Goal: Task Accomplishment & Management: Manage account settings

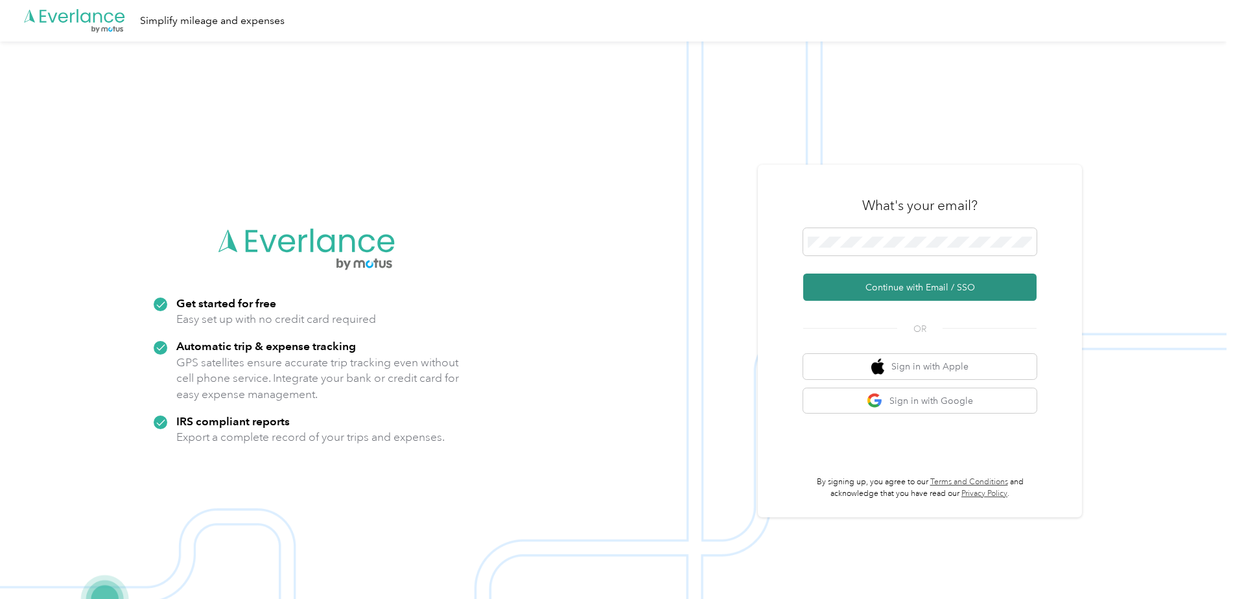
click at [929, 290] on button "Continue with Email / SSO" at bounding box center [919, 287] width 233 height 27
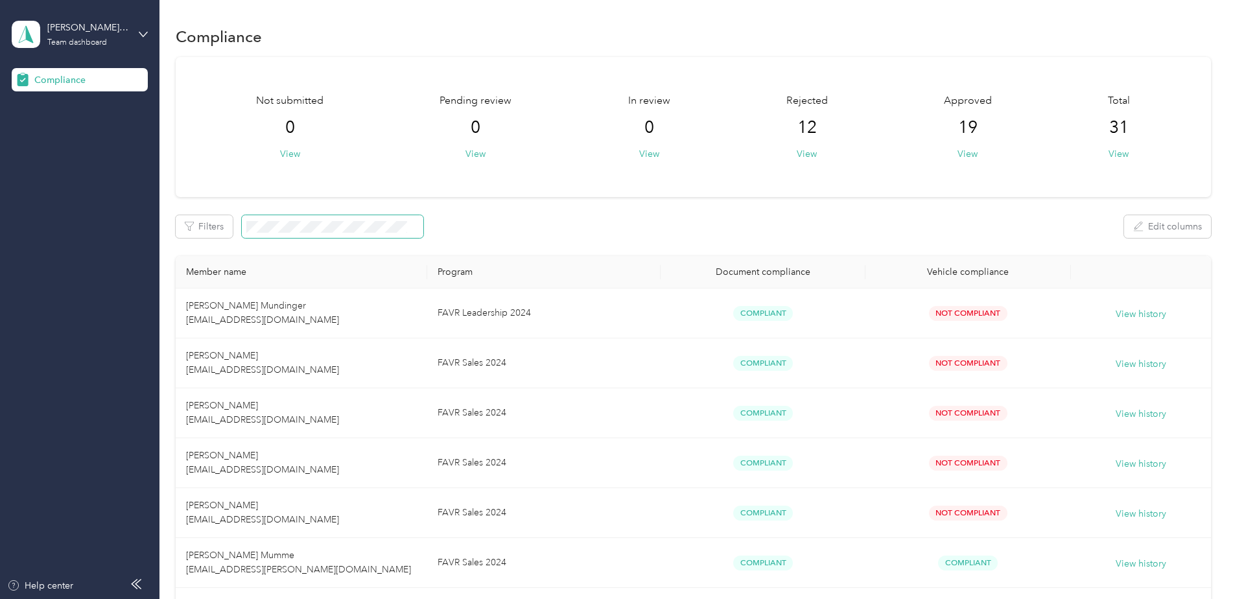
click at [339, 233] on span at bounding box center [333, 226] width 182 height 23
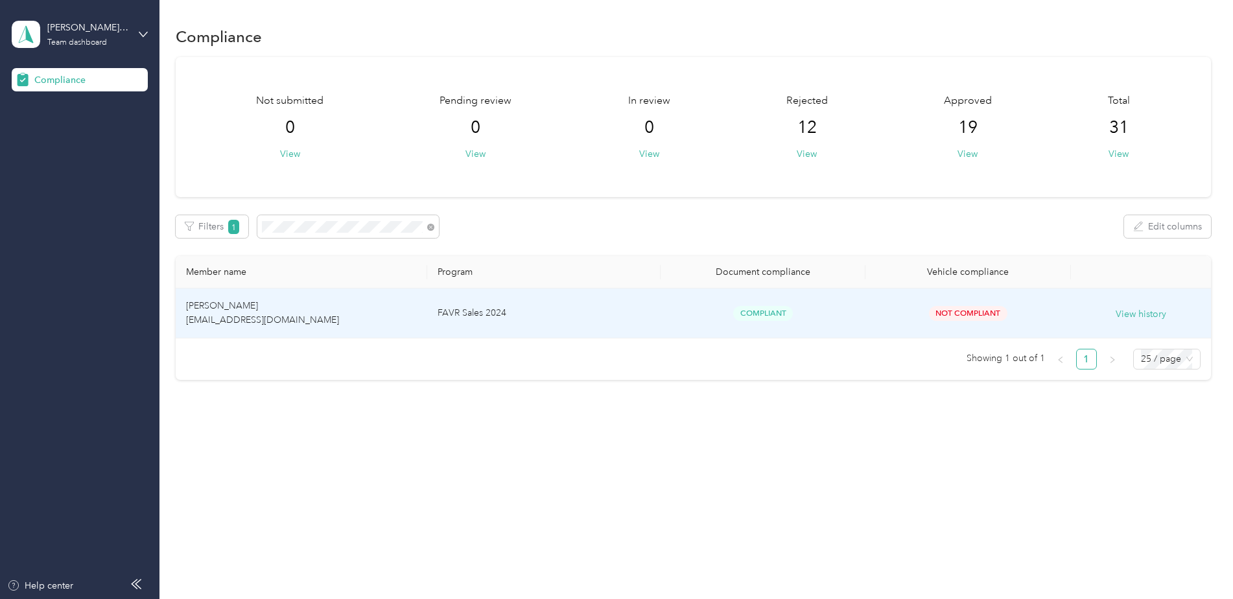
click at [542, 321] on td "FAVR Sales 2024" at bounding box center [543, 314] width 233 height 50
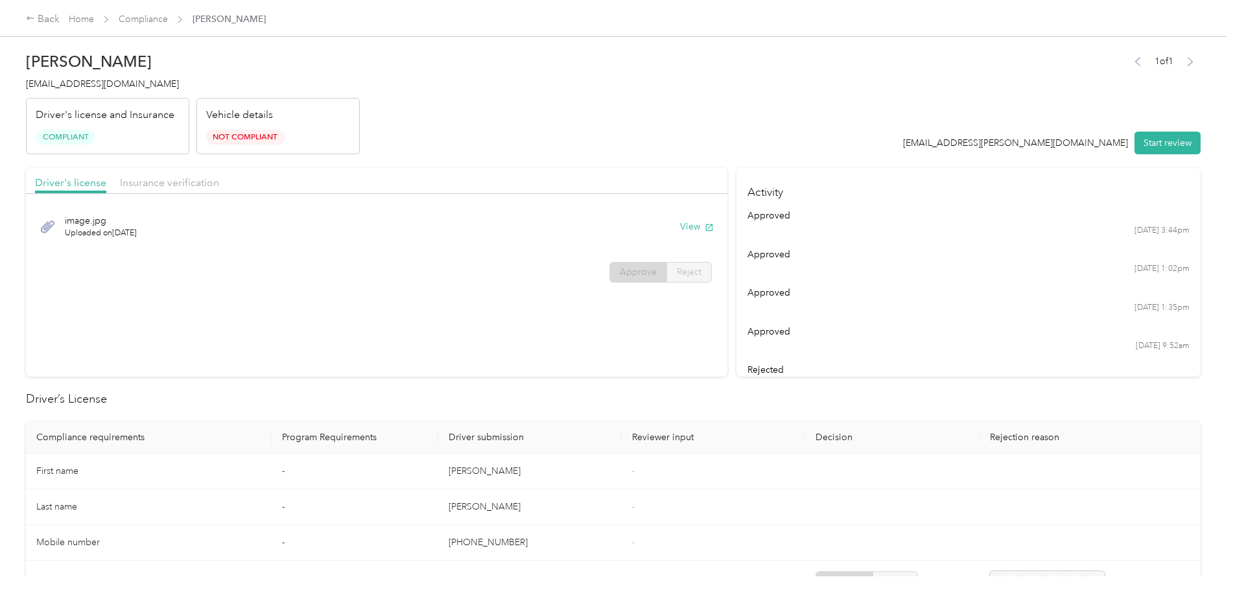
click at [169, 190] on div "Insurance verification" at bounding box center [169, 183] width 99 height 16
click at [680, 222] on button "View" at bounding box center [697, 227] width 34 height 14
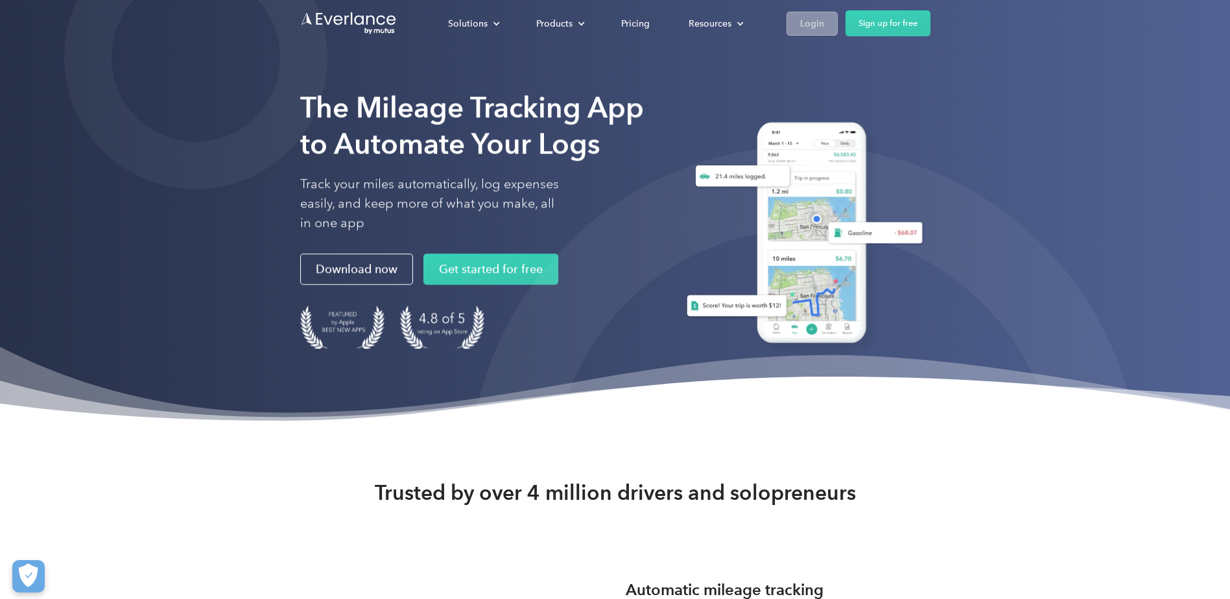
drag, startPoint x: 827, startPoint y: 23, endPoint x: 825, endPoint y: 32, distance: 9.3
click at [827, 23] on link "Login" at bounding box center [812, 24] width 51 height 24
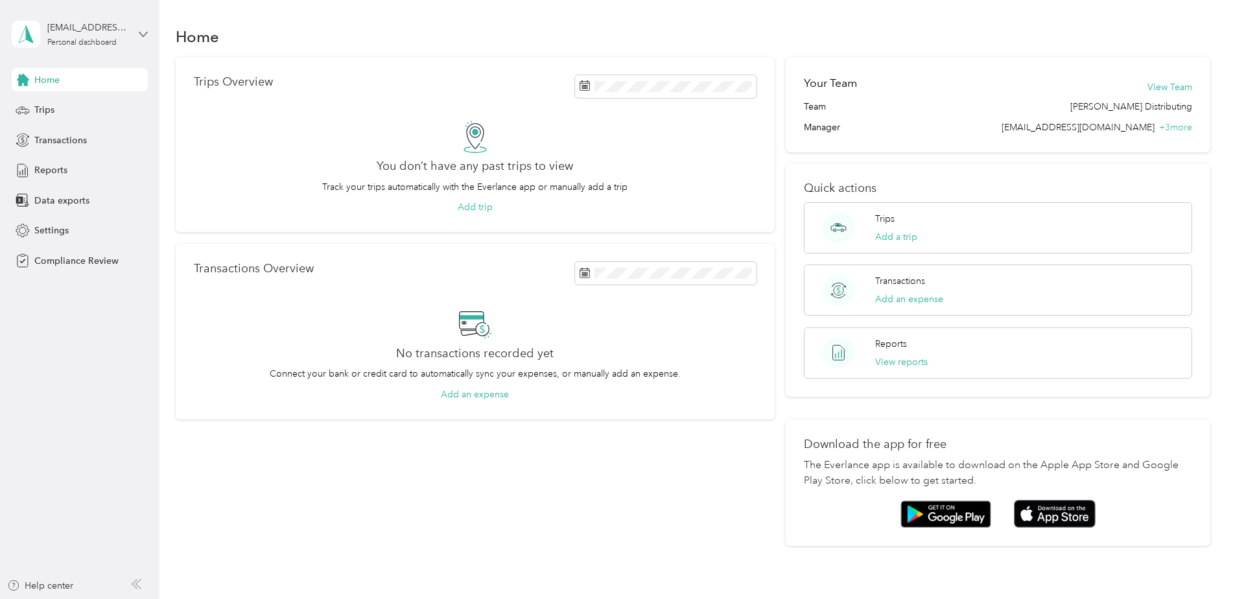
click at [146, 35] on icon at bounding box center [143, 34] width 9 height 9
click at [53, 136] on div "Log out" at bounding box center [48, 136] width 50 height 14
